Goal: Information Seeking & Learning: Learn about a topic

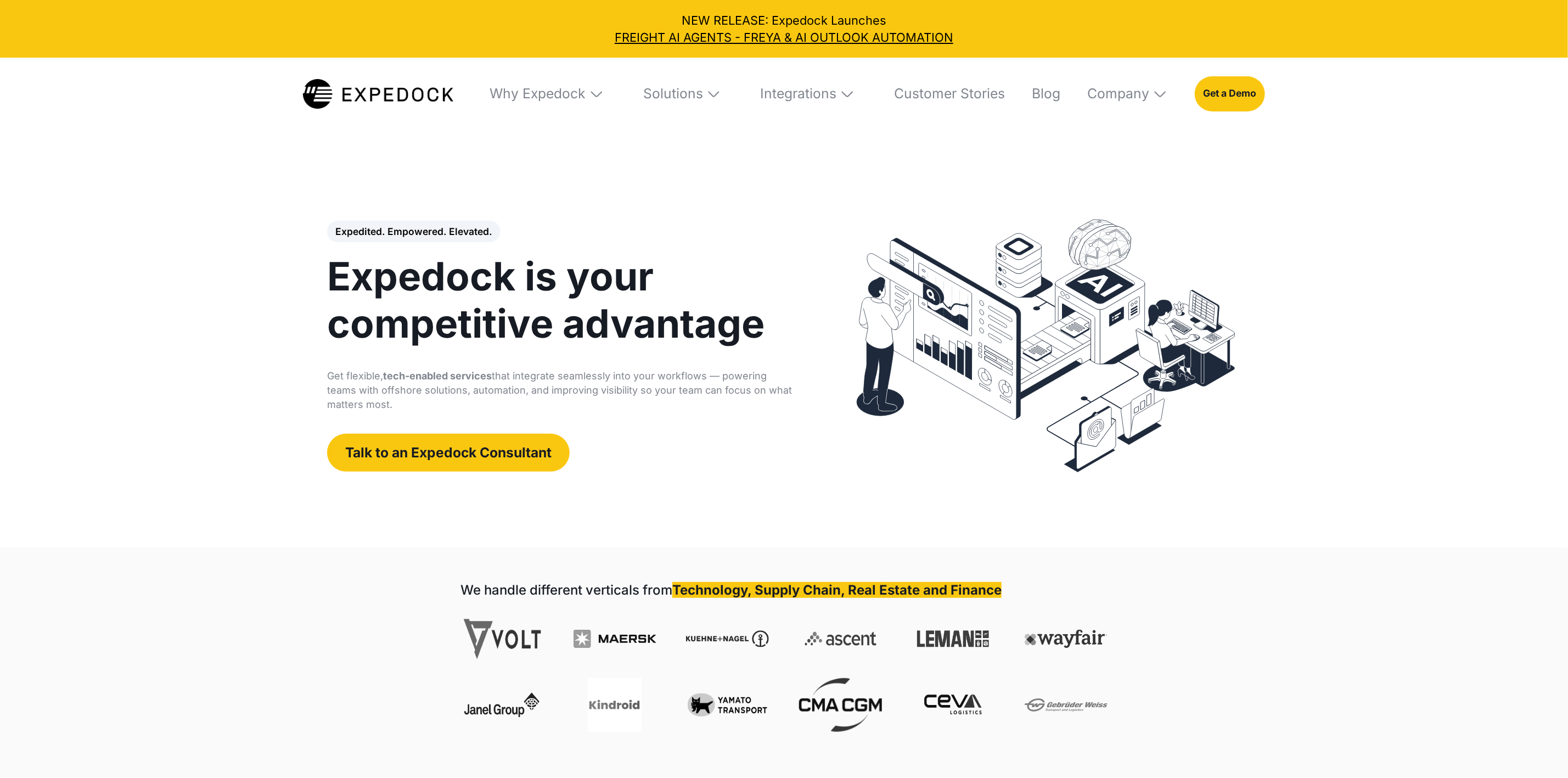
select select
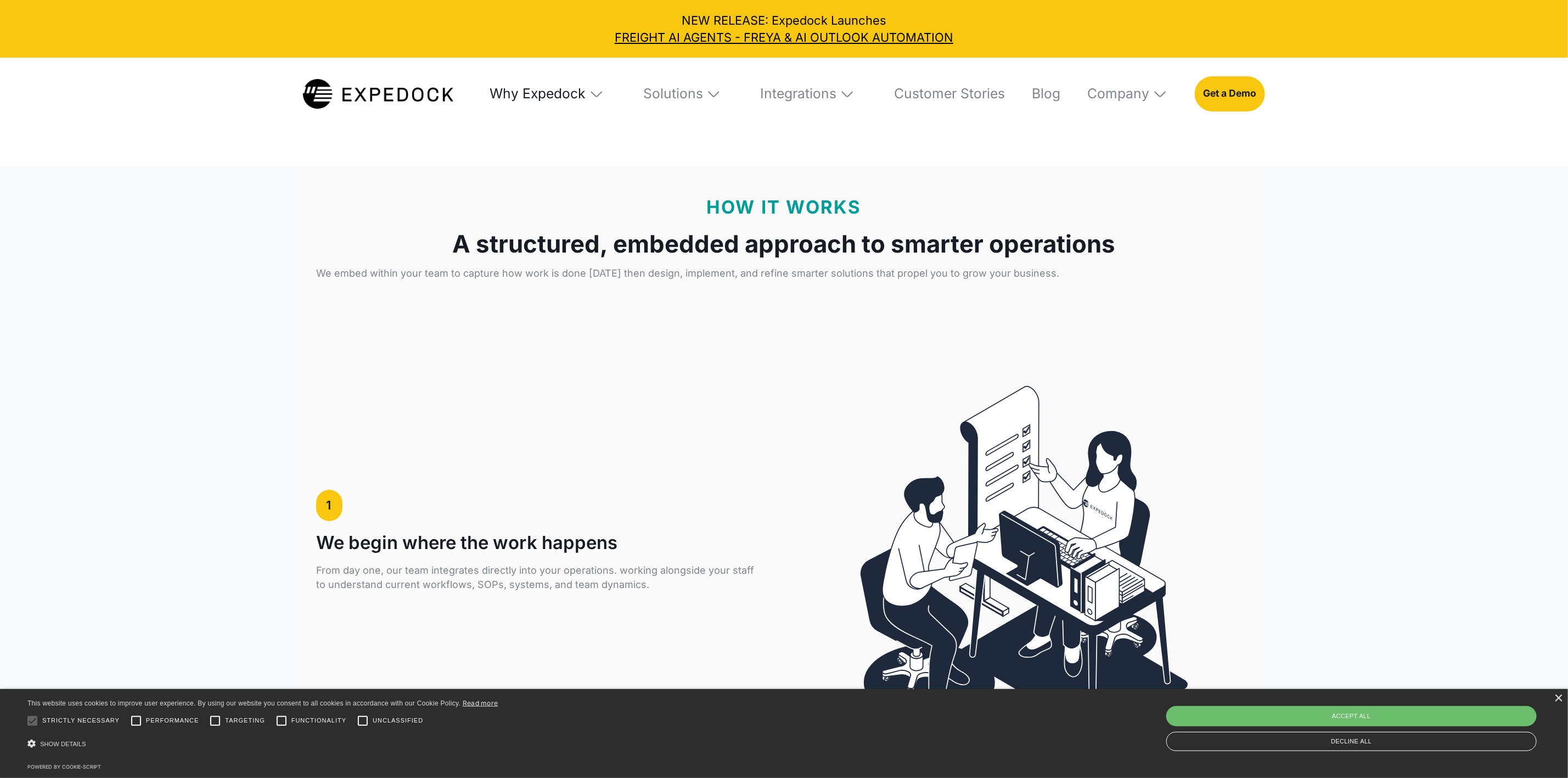
scroll to position [2388, 0]
click at [657, 87] on div "Solutions" at bounding box center [673, 94] width 60 height 17
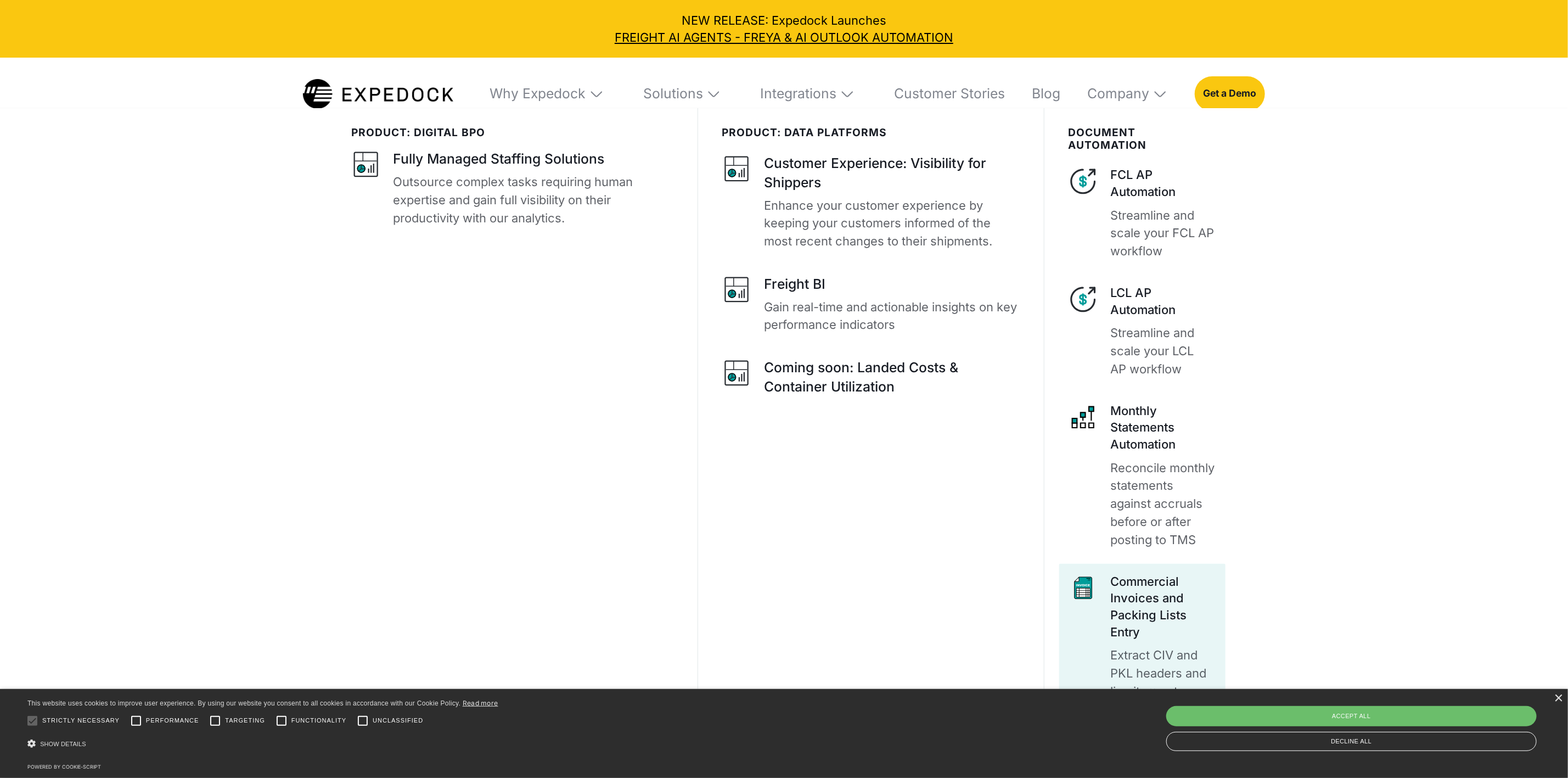
click at [1155, 666] on p "Extract CIV and PKL headers and line items at 99.97% accuracy" at bounding box center [1163, 682] width 107 height 72
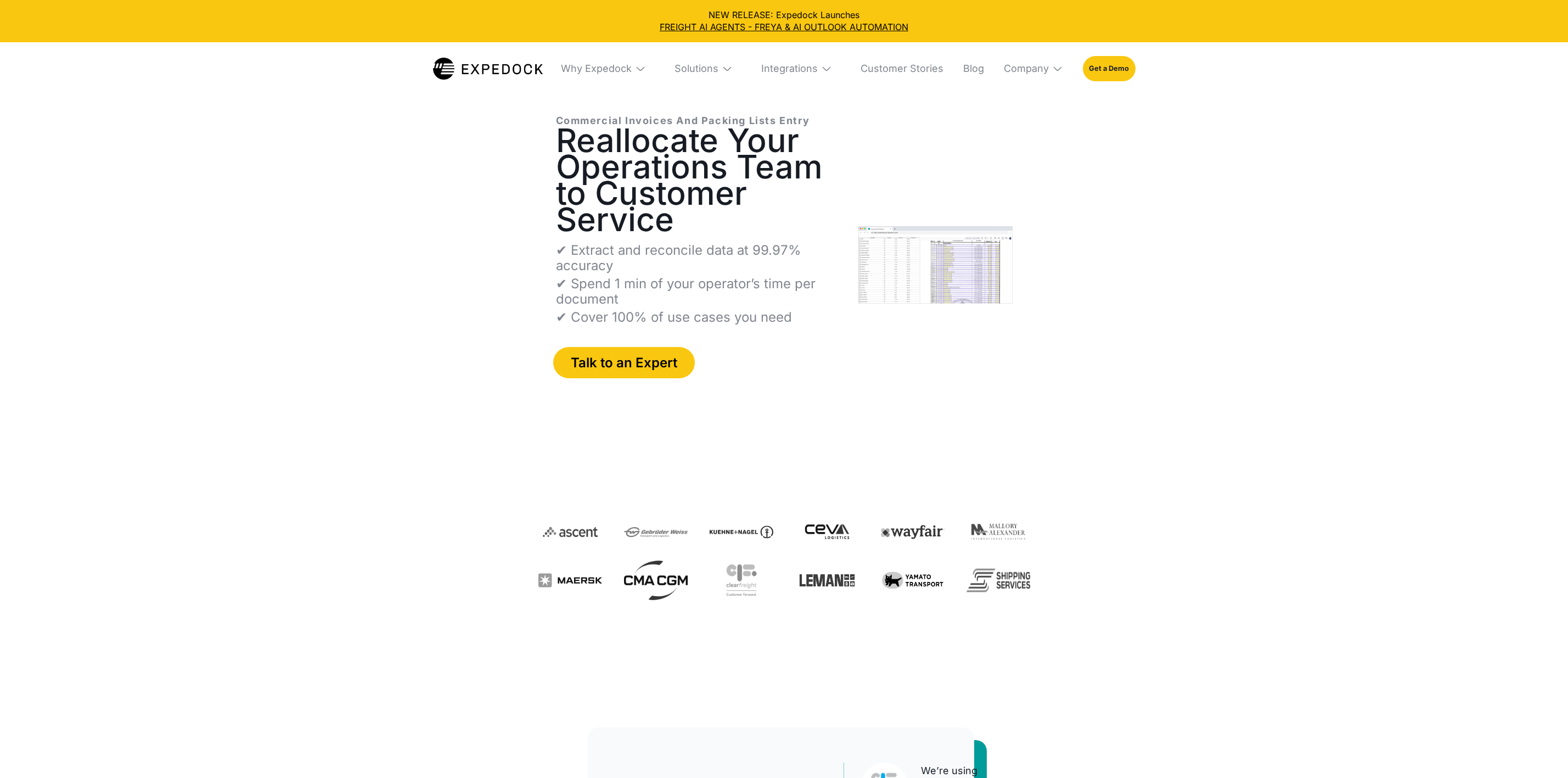
select select
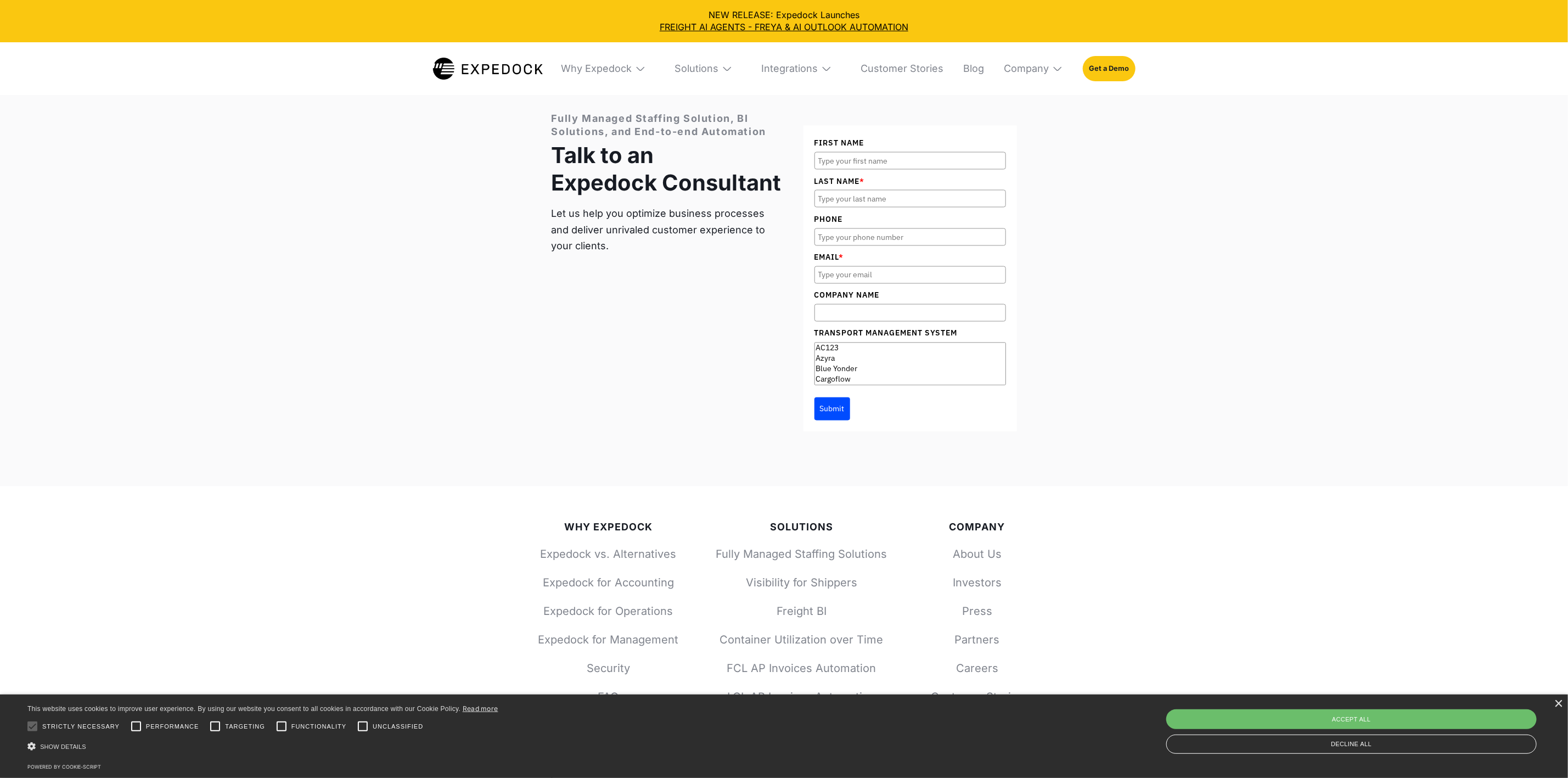
scroll to position [4611, 0]
